Goal: Transaction & Acquisition: Download file/media

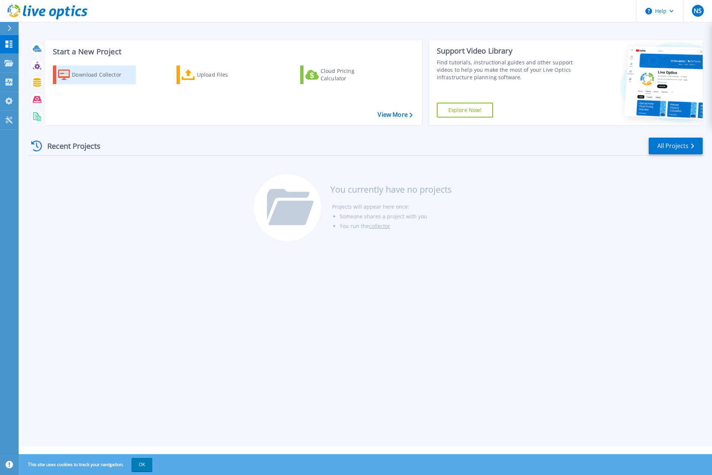
click at [99, 72] on div "Download Collector" at bounding box center [102, 74] width 60 height 15
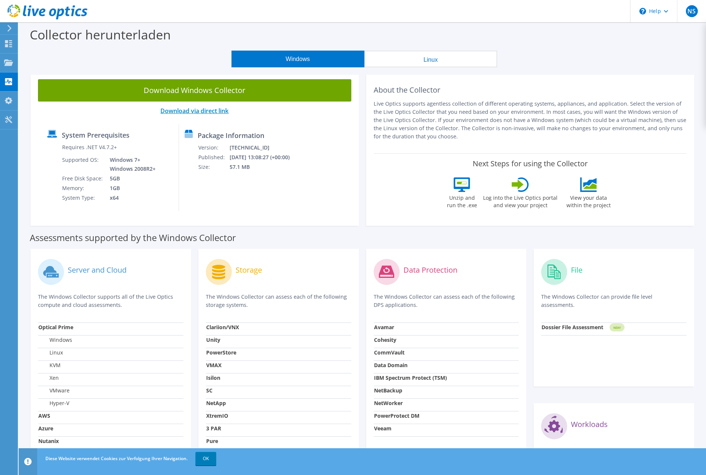
click at [185, 112] on link "Download via direct link" at bounding box center [194, 111] width 68 height 8
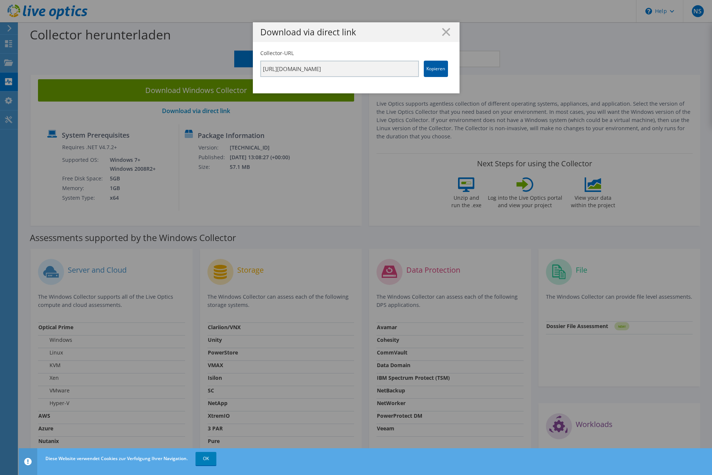
click at [433, 70] on link "Kopieren" at bounding box center [436, 69] width 24 height 16
